Goal: Navigation & Orientation: Find specific page/section

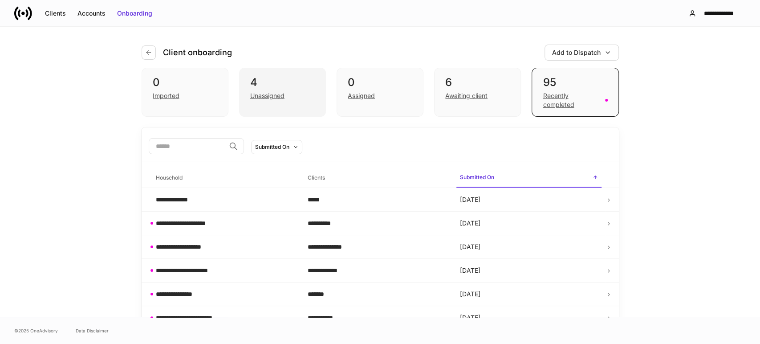
click at [272, 99] on div "Unassigned" at bounding box center [267, 95] width 34 height 9
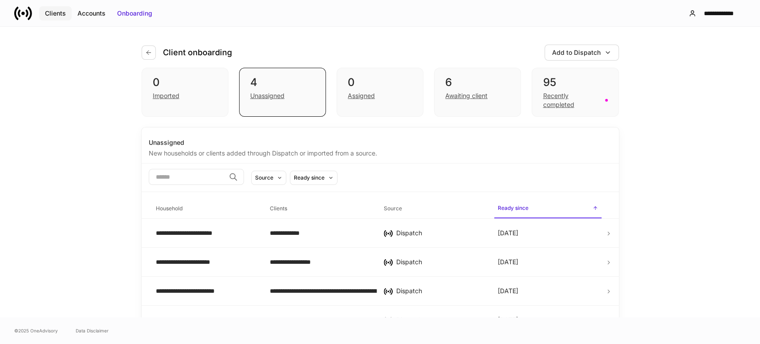
click at [59, 14] on div "Clients" at bounding box center [55, 13] width 21 height 9
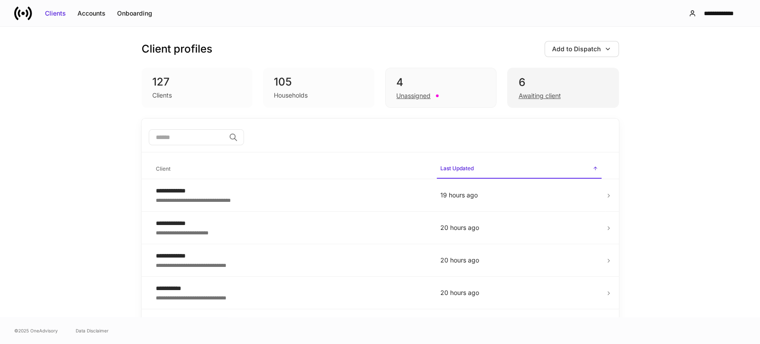
click at [540, 95] on div "Awaiting client" at bounding box center [539, 95] width 42 height 9
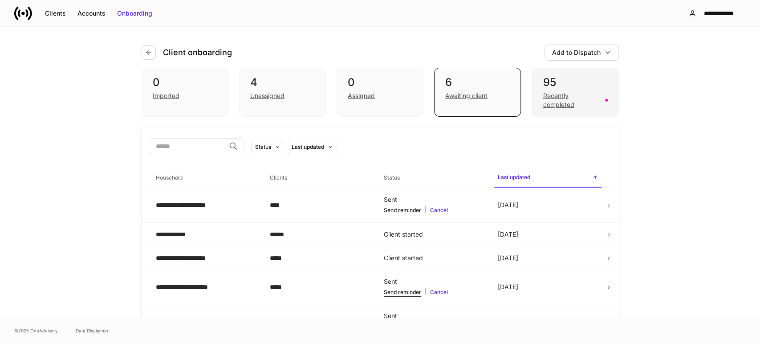
click at [546, 97] on div "Recently completed" at bounding box center [570, 100] width 57 height 18
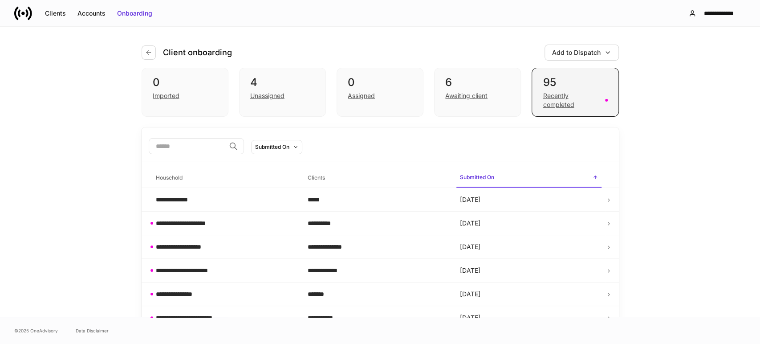
click at [565, 106] on div "Recently completed" at bounding box center [570, 100] width 57 height 18
drag, startPoint x: 564, startPoint y: 108, endPoint x: 542, endPoint y: 97, distance: 24.3
click at [542, 97] on div "Recently completed" at bounding box center [570, 100] width 57 height 18
